Goal: Find specific page/section: Find specific page/section

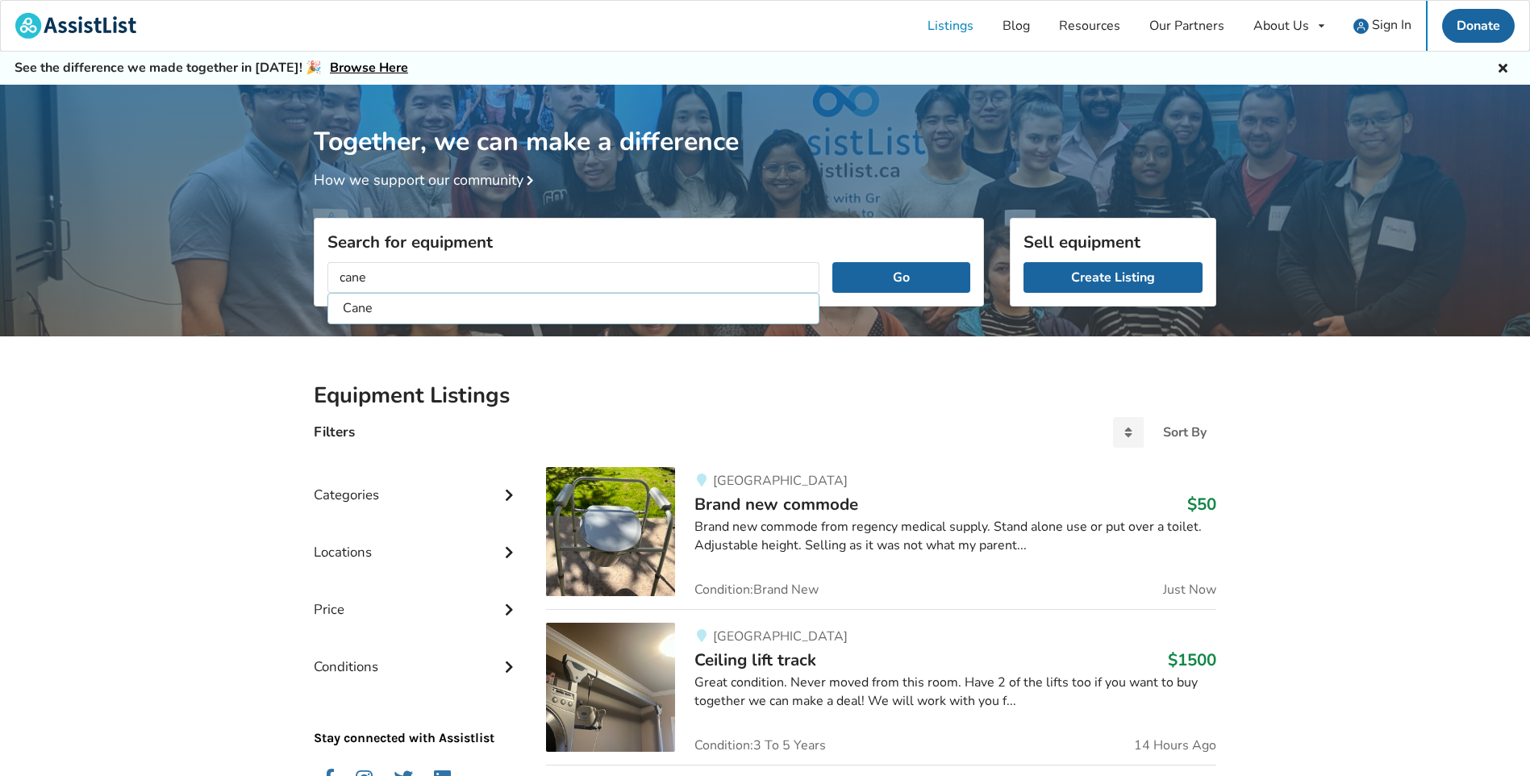
type input "cane"
click at [832, 262] on button "Go" at bounding box center [901, 277] width 138 height 31
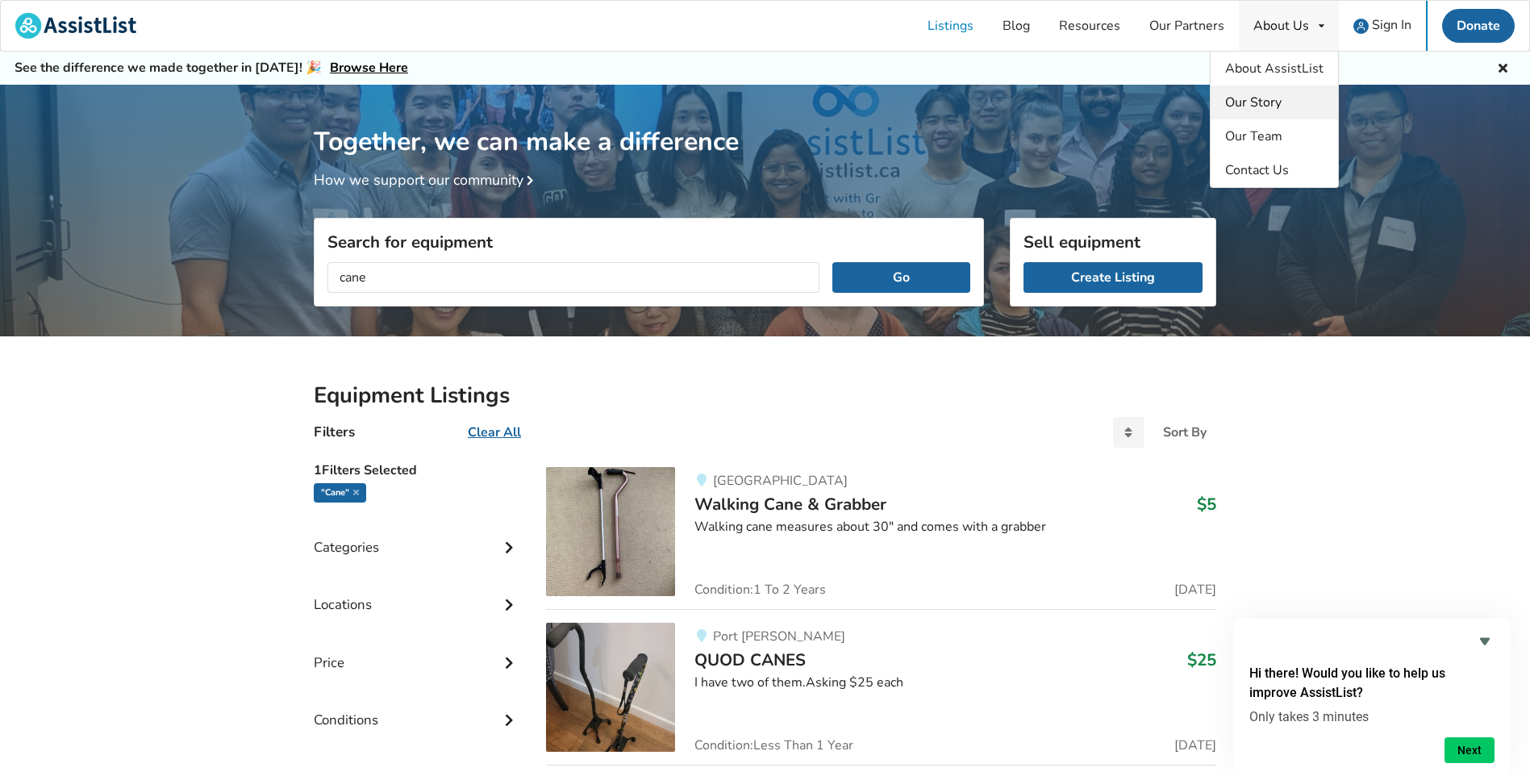
click at [1289, 99] on link "Our Story" at bounding box center [1274, 102] width 127 height 34
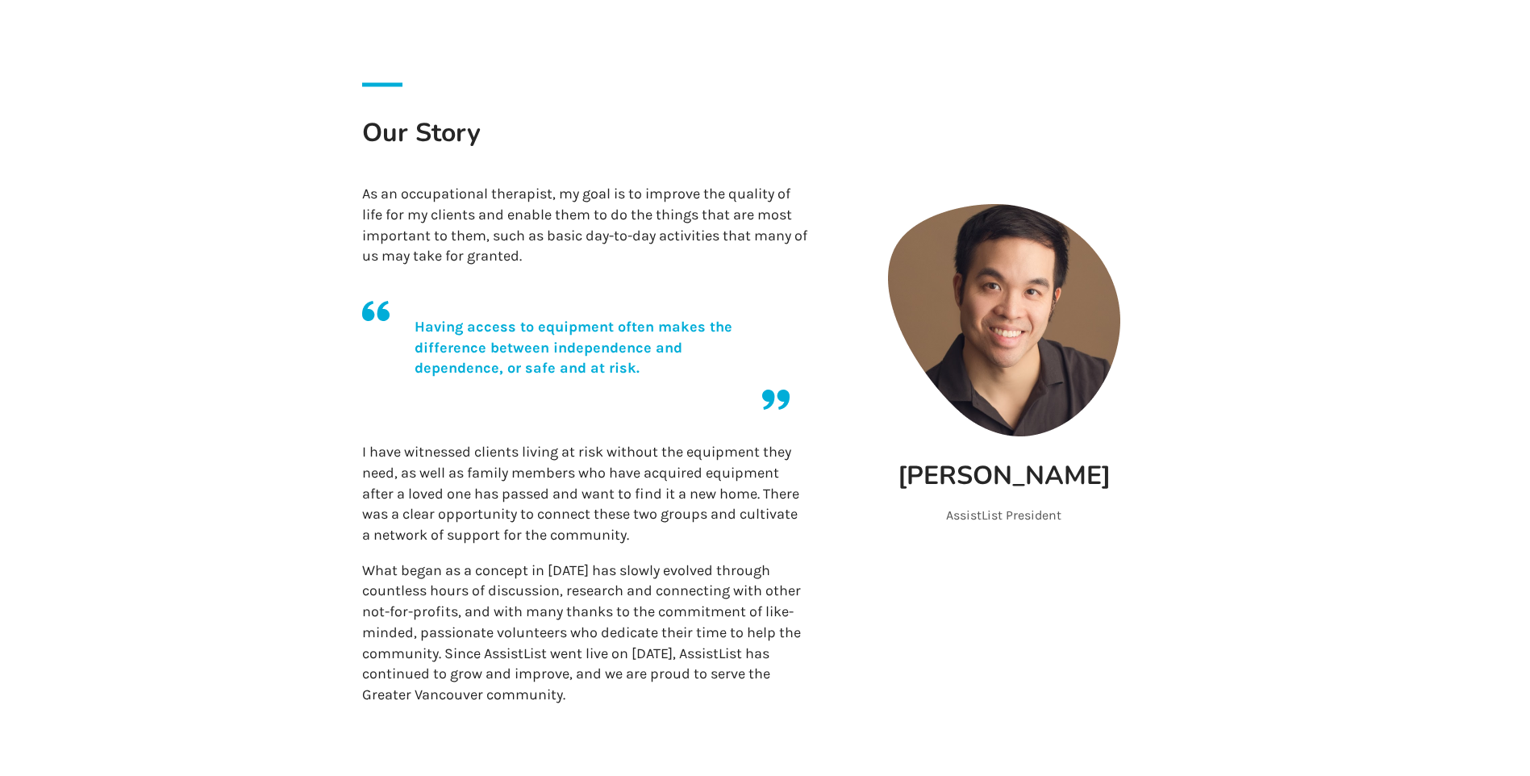
scroll to position [403, 0]
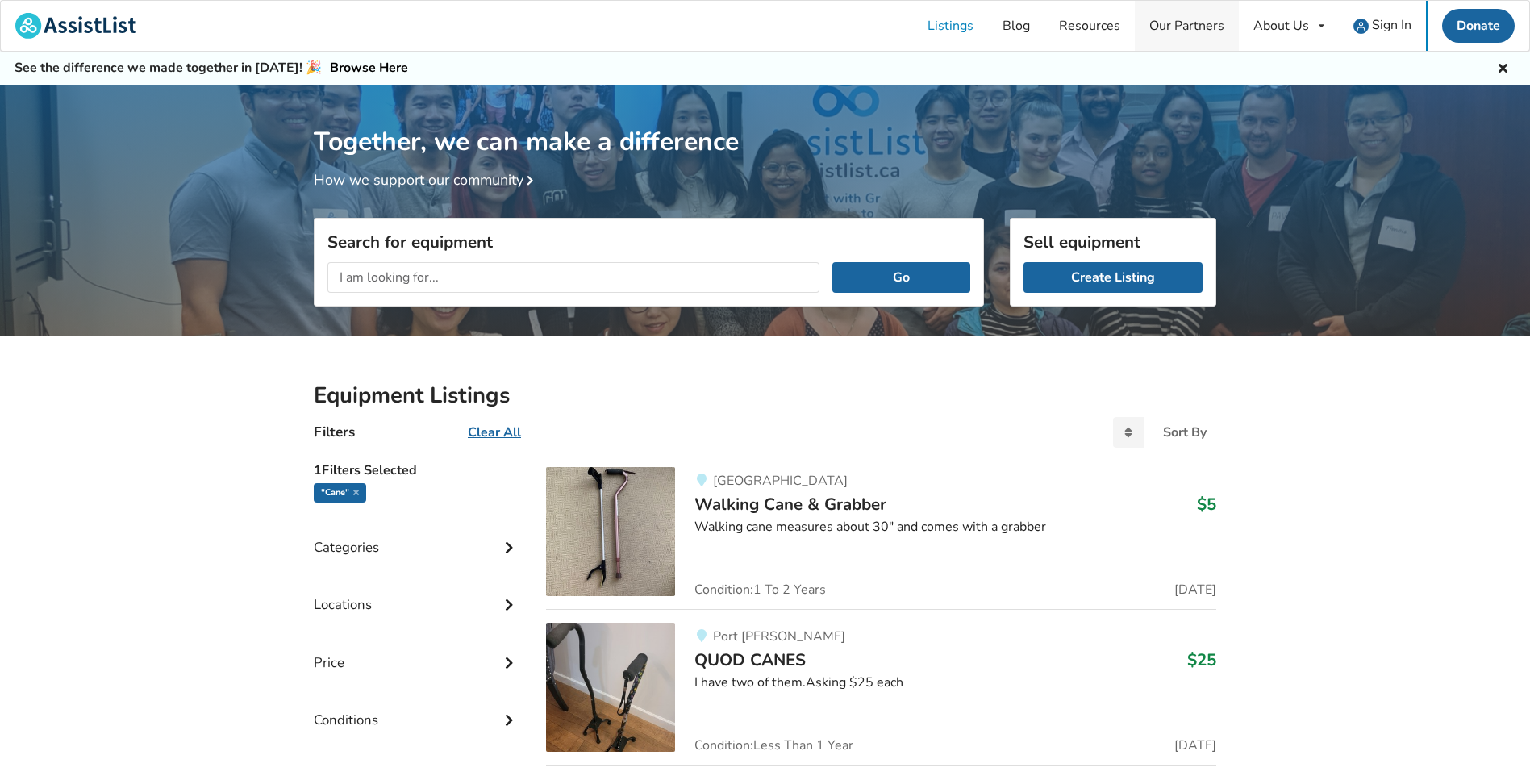
click at [1174, 25] on link "Our Partners" at bounding box center [1187, 26] width 104 height 50
